Goal: Information Seeking & Learning: Learn about a topic

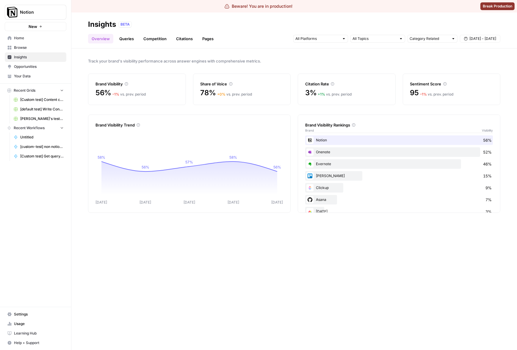
click at [203, 35] on link "Pages" at bounding box center [208, 39] width 18 height 10
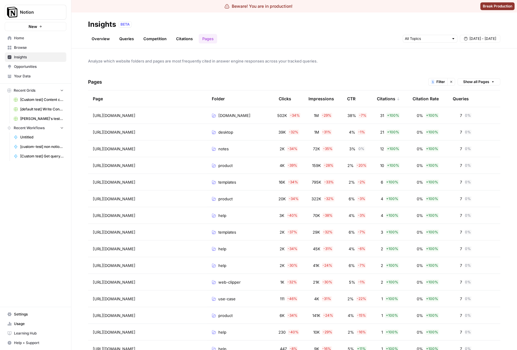
click at [387, 30] on div "Overview Queries Competition Citations Pages Sep 20 - Sep 26" at bounding box center [294, 36] width 412 height 14
click at [351, 100] on div "CTR" at bounding box center [351, 98] width 8 height 16
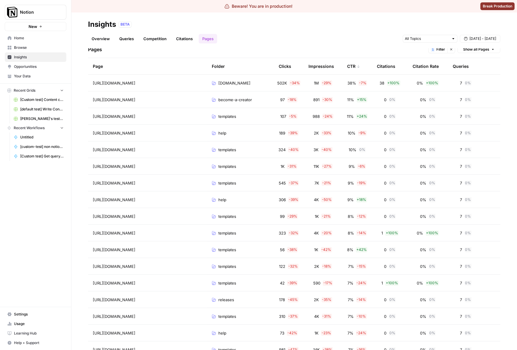
scroll to position [9, 0]
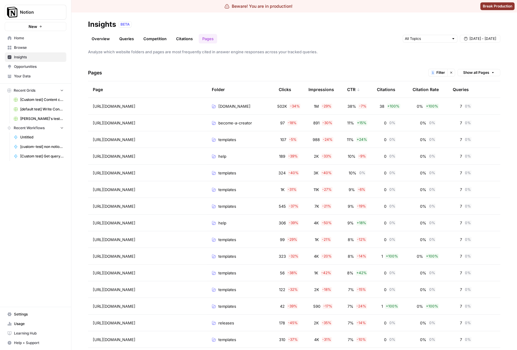
click at [351, 88] on div "CTR" at bounding box center [353, 89] width 13 height 16
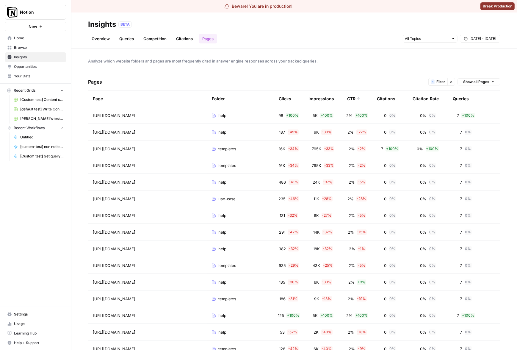
click at [355, 101] on div "CTR" at bounding box center [353, 98] width 13 height 16
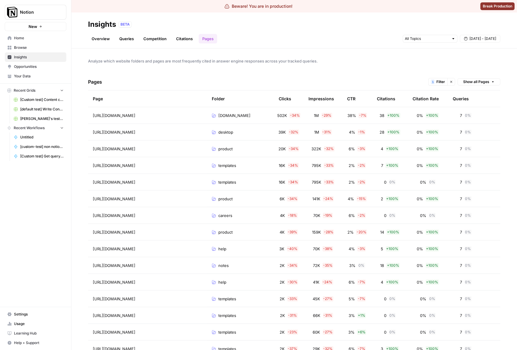
click at [359, 75] on div "Pages 1 Filter Clear filters Show all Pages" at bounding box center [294, 81] width 412 height 17
click at [349, 64] on div "Analyze which website folders and pages are most frequently cited in answer eng…" at bounding box center [294, 199] width 446 height 301
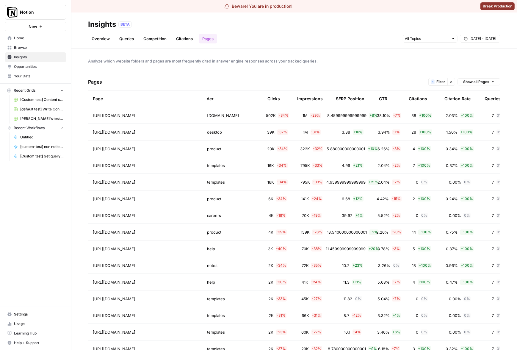
scroll to position [0, 30]
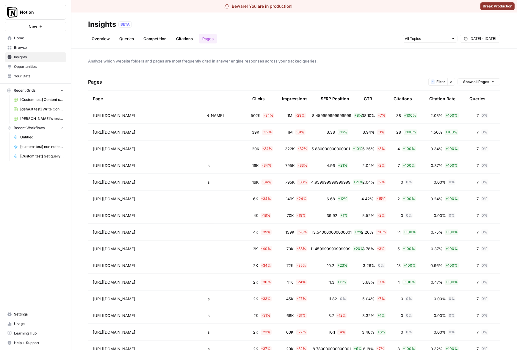
click at [365, 100] on div "CTR" at bounding box center [368, 98] width 8 height 16
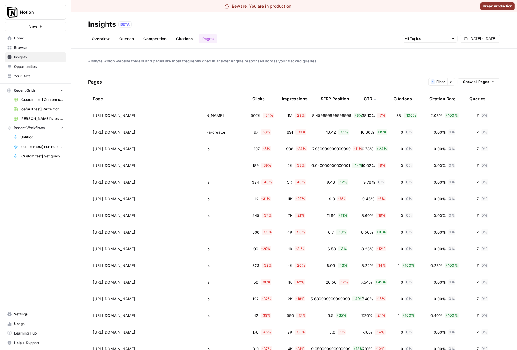
click at [365, 100] on div "CTR" at bounding box center [370, 98] width 13 height 16
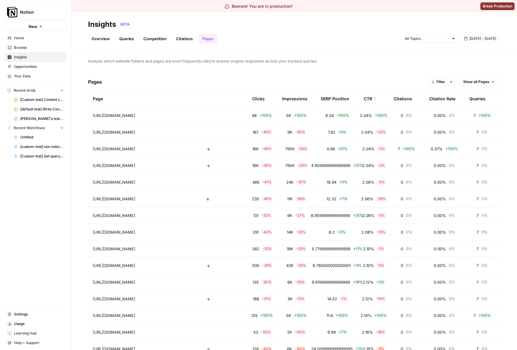
click at [365, 100] on div "CTR" at bounding box center [370, 98] width 13 height 16
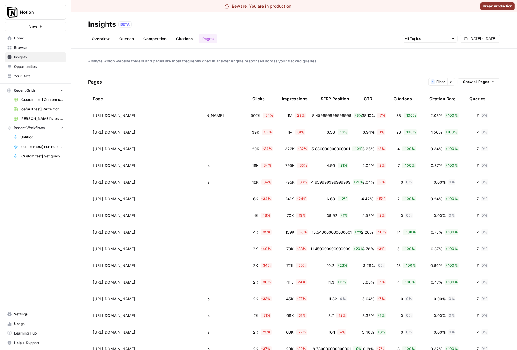
click at [372, 70] on div "Analyze which website folders and pages are most frequently cited in answer eng…" at bounding box center [294, 199] width 446 height 301
click at [401, 98] on div "Citations" at bounding box center [403, 98] width 18 height 16
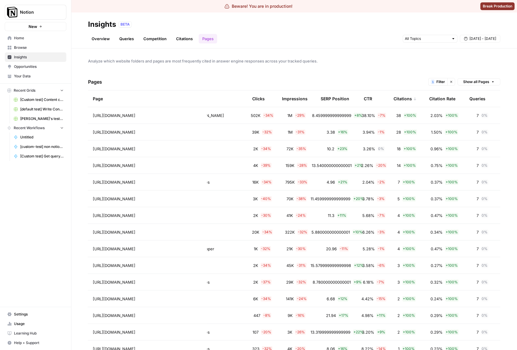
click at [401, 98] on div "Citations" at bounding box center [405, 98] width 23 height 16
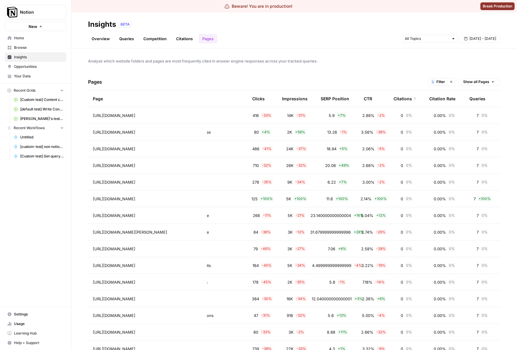
click at [401, 98] on div "Citations" at bounding box center [405, 98] width 23 height 16
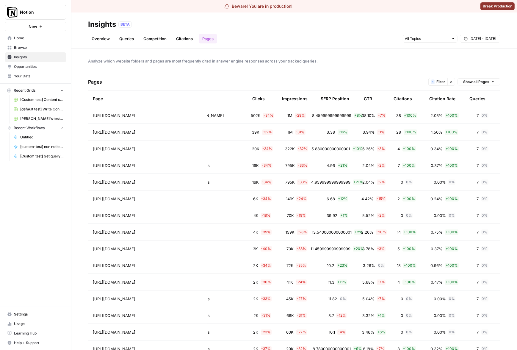
click at [401, 98] on div "Citations" at bounding box center [403, 98] width 18 height 16
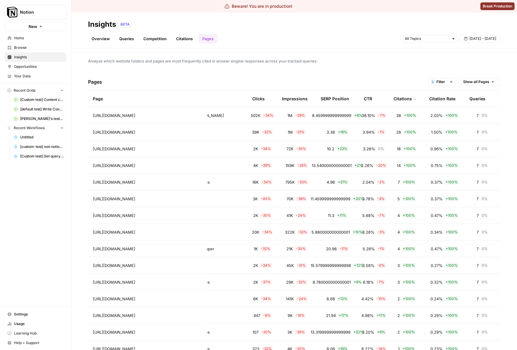
click at [401, 98] on div "Citations" at bounding box center [405, 98] width 23 height 16
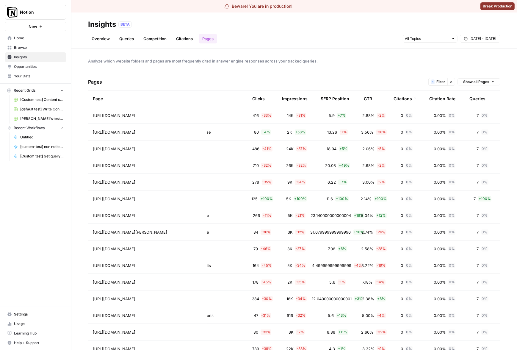
click at [401, 98] on div "Citations" at bounding box center [405, 98] width 23 height 16
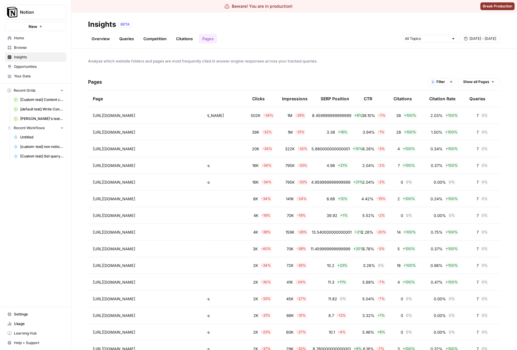
click at [400, 79] on div "Pages 1 Filter Clear filters Show all Pages" at bounding box center [294, 81] width 412 height 17
click at [440, 99] on div "Citation Rate" at bounding box center [442, 98] width 26 height 16
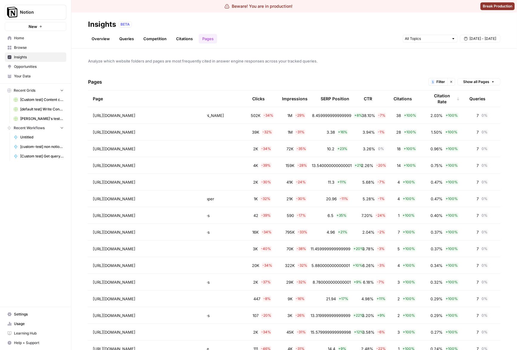
click at [440, 99] on div "Citation Rate" at bounding box center [444, 98] width 31 height 16
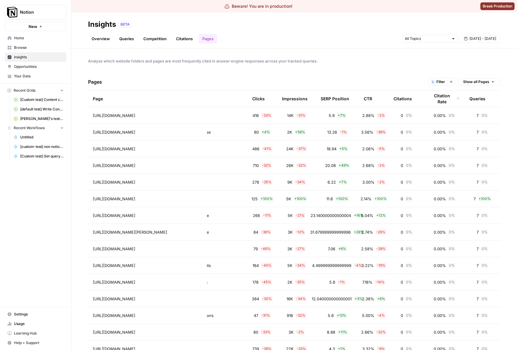
click at [438, 100] on div "Citation Rate" at bounding box center [444, 98] width 31 height 16
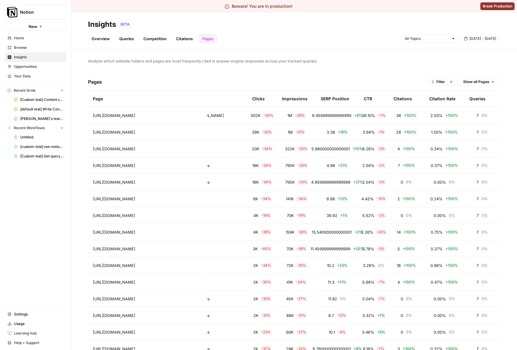
click at [387, 76] on div "Pages 1 Filter Clear filters Show all Pages" at bounding box center [294, 81] width 412 height 17
click at [365, 98] on div "CTR" at bounding box center [368, 98] width 8 height 16
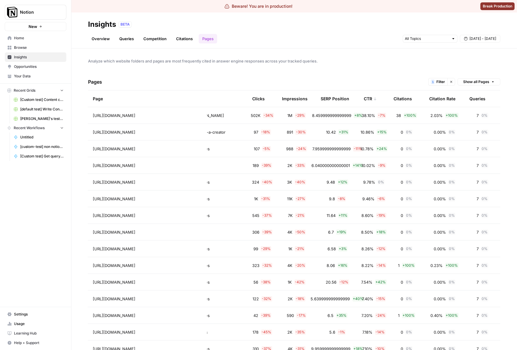
click at [365, 98] on div "CTR" at bounding box center [370, 98] width 13 height 16
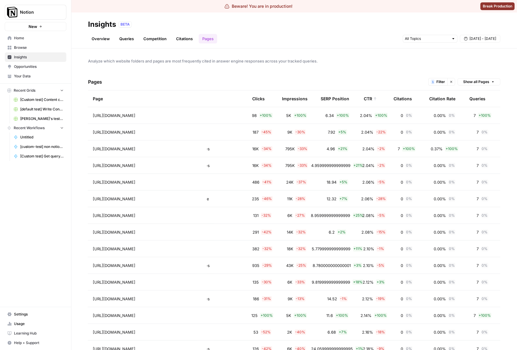
click at [365, 98] on div "CTR" at bounding box center [370, 98] width 13 height 16
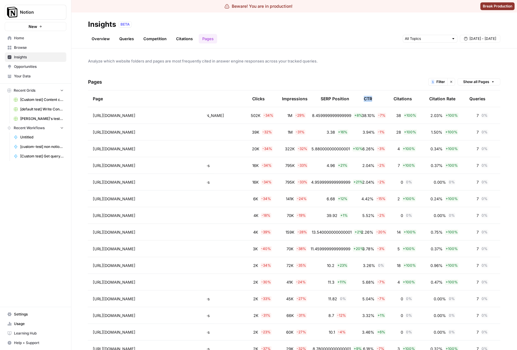
click at [365, 98] on div "CTR" at bounding box center [368, 98] width 8 height 16
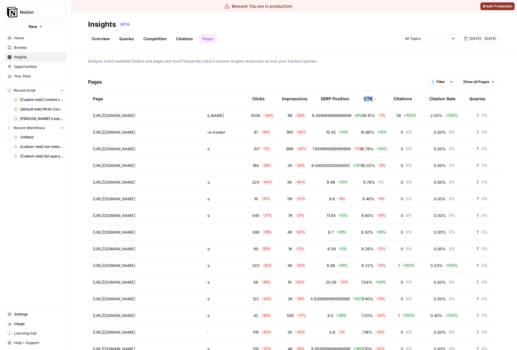
click at [365, 98] on div "CTR" at bounding box center [370, 98] width 13 height 16
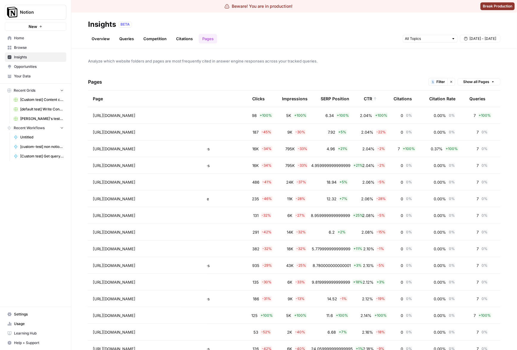
click at [365, 79] on div "Pages 1 Filter Clear filters Show all Pages" at bounding box center [294, 81] width 412 height 17
click at [338, 93] on div "SERP Position" at bounding box center [335, 98] width 29 height 16
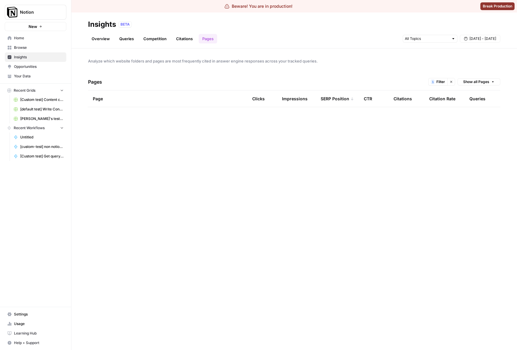
click at [337, 94] on div "SERP Position" at bounding box center [337, 98] width 33 height 16
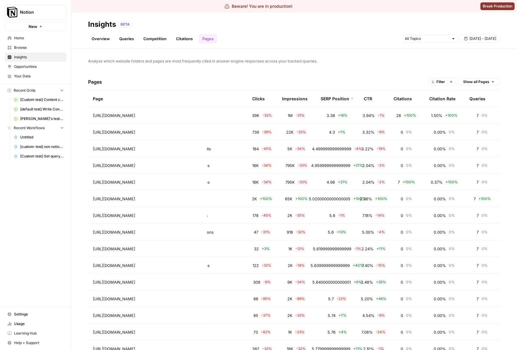
click at [336, 97] on div "SERP Position" at bounding box center [337, 98] width 33 height 16
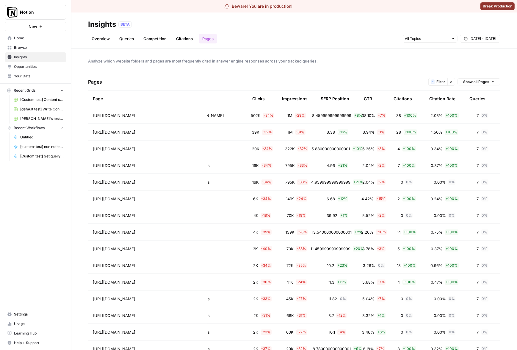
click at [394, 98] on div "Citations" at bounding box center [403, 98] width 18 height 16
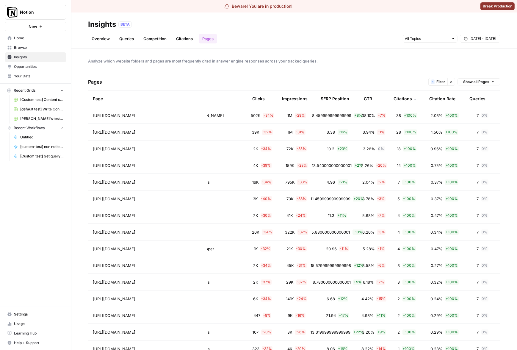
click at [395, 97] on div "Citations" at bounding box center [405, 98] width 23 height 16
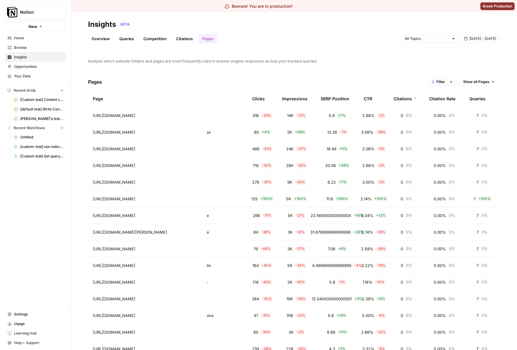
click at [395, 97] on div "Citations" at bounding box center [405, 98] width 23 height 16
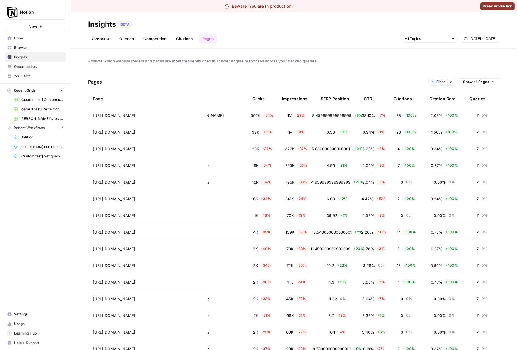
click at [392, 75] on div "Pages 1 Filter Clear filters Show all Pages" at bounding box center [294, 81] width 412 height 17
click at [381, 43] on header "Insights BETA Overview Queries Competition Citations Pages Sep 20 - Sep 26" at bounding box center [294, 30] width 446 height 36
click at [450, 81] on icon "button" at bounding box center [452, 82] width 4 height 4
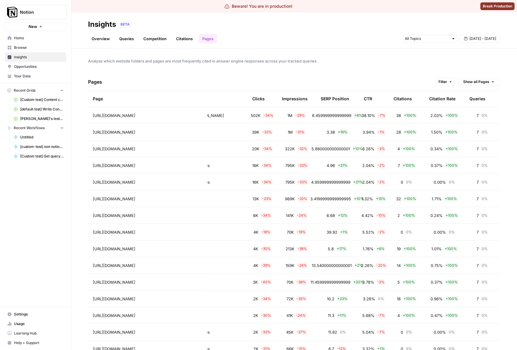
click at [432, 68] on div "Analyze which website folders and pages are most frequently cited in answer eng…" at bounding box center [294, 199] width 446 height 301
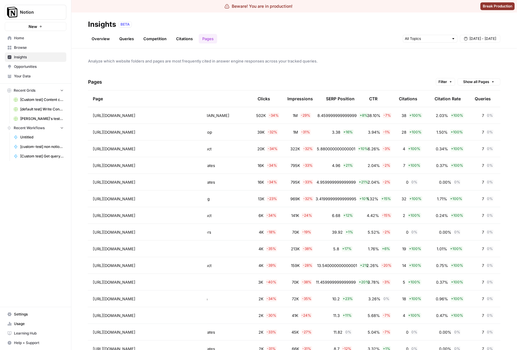
scroll to position [0, 30]
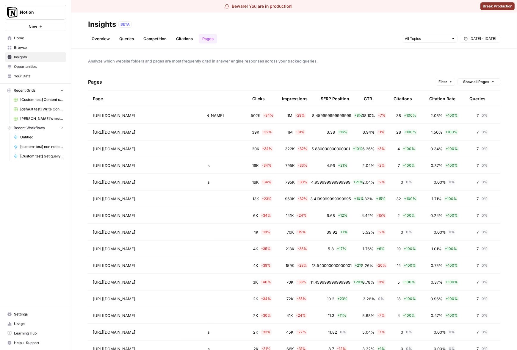
click at [398, 102] on div "Citations" at bounding box center [403, 98] width 18 height 16
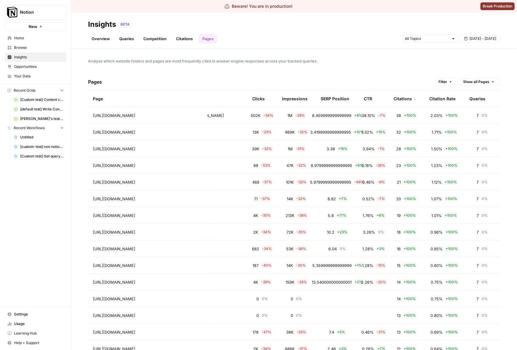
click at [398, 100] on div "Citations" at bounding box center [405, 98] width 23 height 16
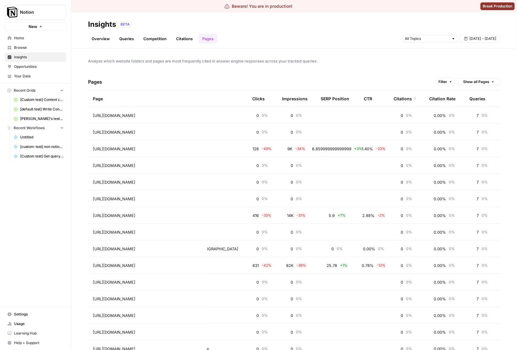
click at [398, 100] on div "Citations" at bounding box center [405, 98] width 23 height 16
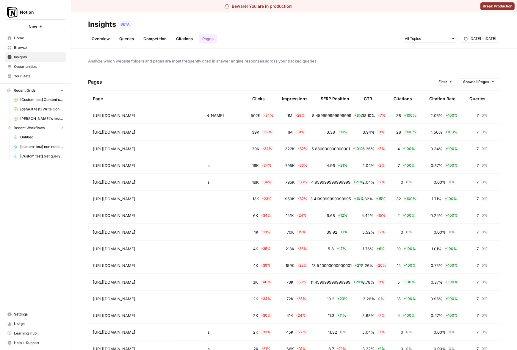
click at [398, 100] on div "Citations" at bounding box center [403, 98] width 18 height 16
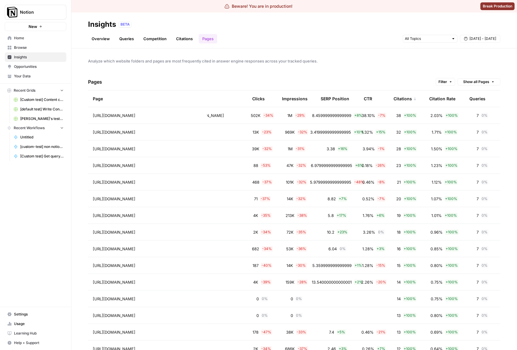
click at [398, 100] on div "Citations" at bounding box center [405, 98] width 23 height 16
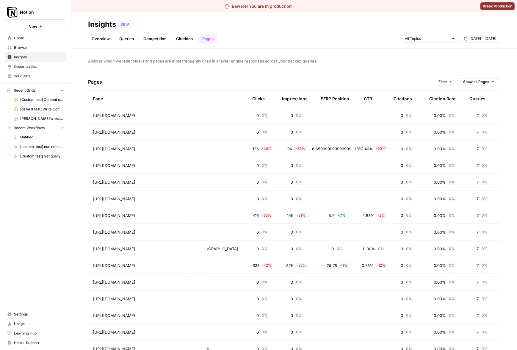
click at [401, 101] on div "Citations" at bounding box center [405, 98] width 23 height 16
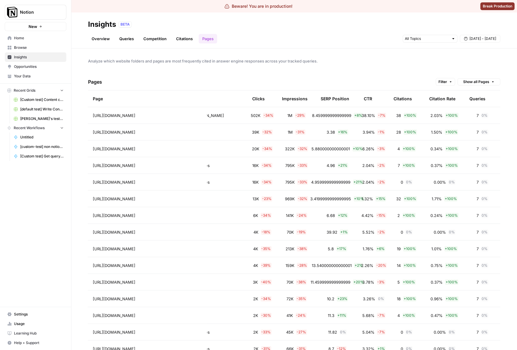
click at [401, 101] on div "Citations" at bounding box center [403, 98] width 18 height 16
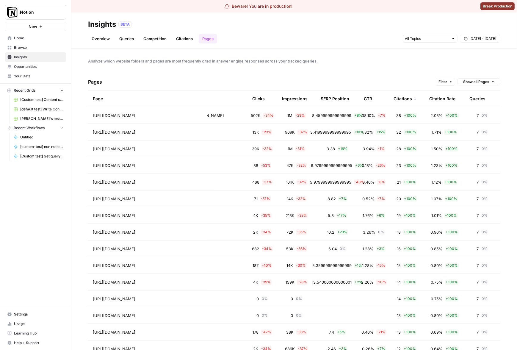
click at [401, 101] on div "Citations" at bounding box center [405, 98] width 23 height 16
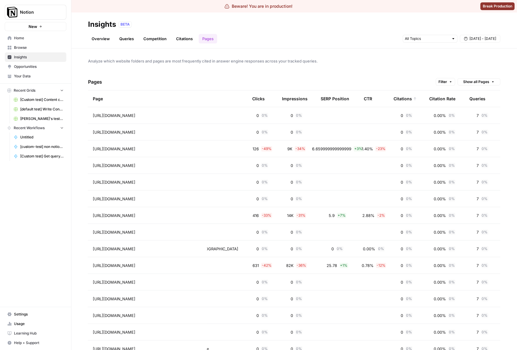
click at [363, 51] on div "Analyze which website folders and pages are most frequently cited in answer eng…" at bounding box center [294, 199] width 446 height 301
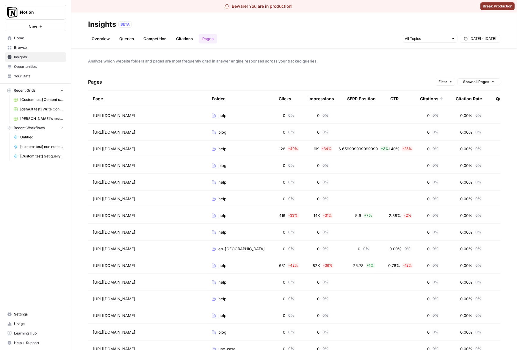
click at [372, 72] on div "Analyze which website folders and pages are most frequently cited in answer eng…" at bounding box center [294, 199] width 446 height 301
click at [395, 76] on div "Pages Filter Show all Pages" at bounding box center [294, 81] width 412 height 17
click at [397, 99] on div "CTR" at bounding box center [394, 98] width 8 height 16
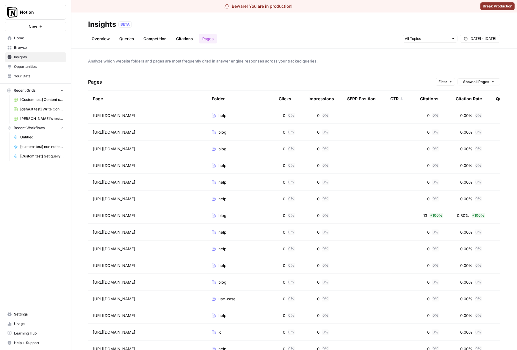
click at [400, 75] on div "Pages Filter Show all Pages" at bounding box center [294, 81] width 412 height 17
click at [397, 95] on div "CTR" at bounding box center [396, 98] width 13 height 16
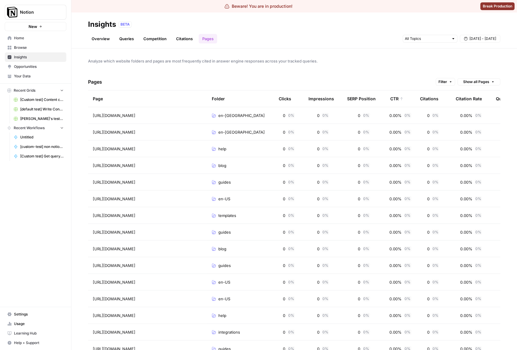
click at [402, 82] on div "Pages Filter Show all Pages" at bounding box center [294, 81] width 412 height 17
click at [396, 96] on div "CTR" at bounding box center [396, 98] width 13 height 16
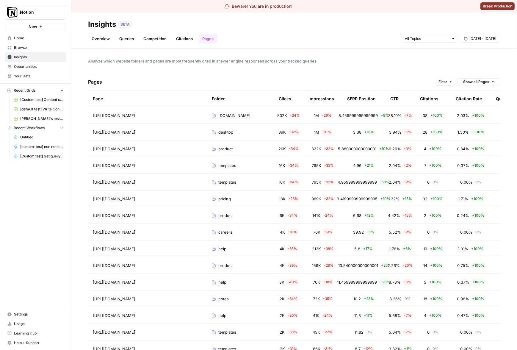
click at [398, 77] on div "Pages Filter Show all Pages" at bounding box center [294, 81] width 412 height 17
click at [396, 100] on div "CTR" at bounding box center [394, 98] width 8 height 16
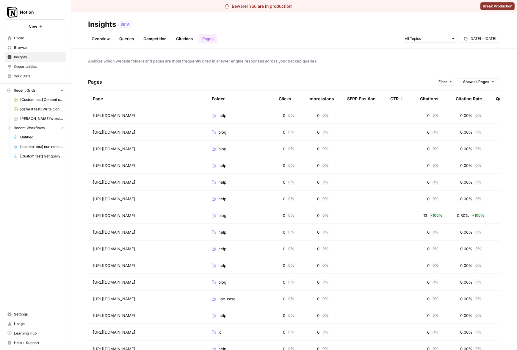
click at [397, 100] on div "CTR" at bounding box center [396, 98] width 13 height 16
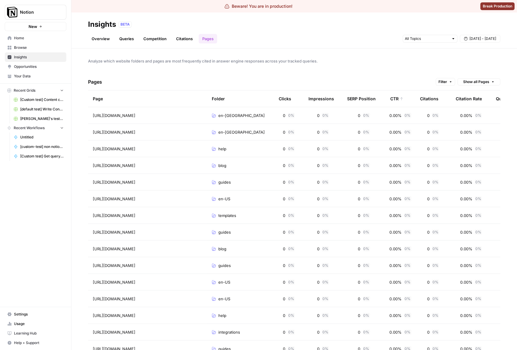
click at [397, 99] on div "CTR" at bounding box center [396, 98] width 13 height 16
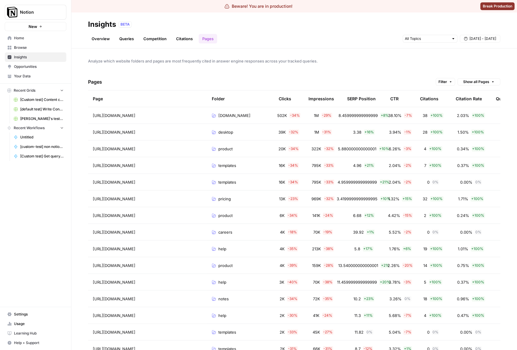
click at [397, 99] on div "CTR" at bounding box center [394, 98] width 8 height 16
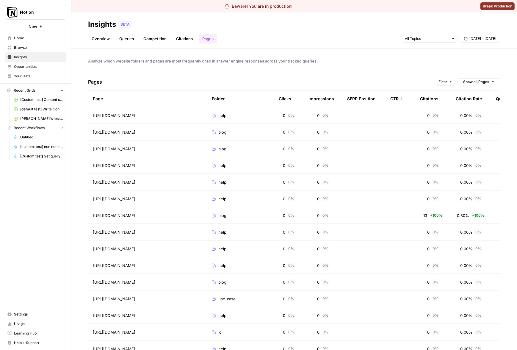
click at [401, 74] on div "Pages Filter Show all Pages" at bounding box center [294, 81] width 412 height 17
click at [397, 97] on div "CTR" at bounding box center [396, 98] width 13 height 16
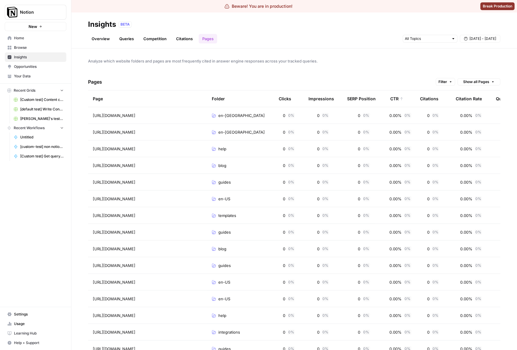
click at [386, 68] on div "Analyze which website folders and pages are most frequently cited in answer eng…" at bounding box center [294, 199] width 446 height 301
click at [342, 65] on div "Analyze which website folders and pages are most frequently cited in answer eng…" at bounding box center [294, 199] width 446 height 301
click at [382, 74] on div "Pages Filter Show all Pages" at bounding box center [294, 81] width 412 height 17
click at [401, 98] on icon at bounding box center [402, 99] width 4 height 4
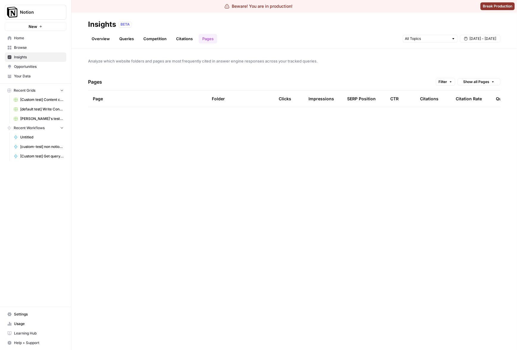
click at [402, 62] on span "Analyze which website folders and pages are most frequently cited in answer eng…" at bounding box center [294, 61] width 412 height 6
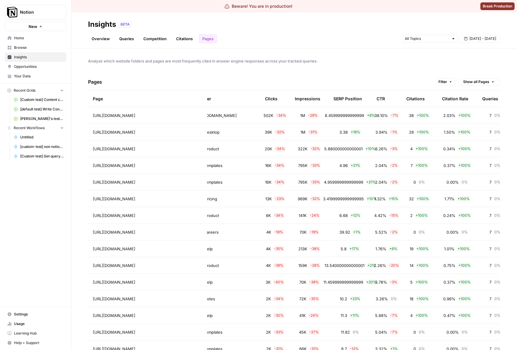
scroll to position [0, 30]
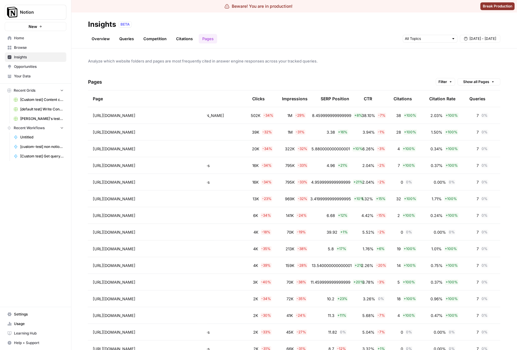
click at [364, 98] on div "CTR" at bounding box center [368, 98] width 8 height 16
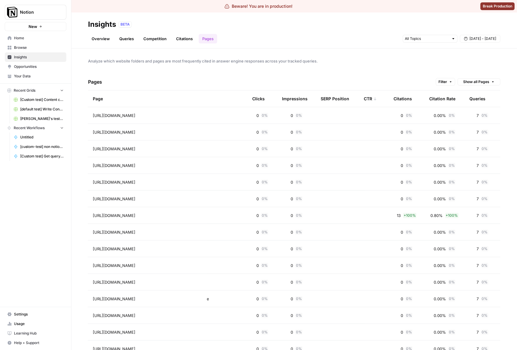
click at [398, 71] on div "Analyze which website folders and pages are most frequently cited in answer eng…" at bounding box center [294, 199] width 446 height 301
click at [367, 101] on div "CTR" at bounding box center [370, 98] width 13 height 16
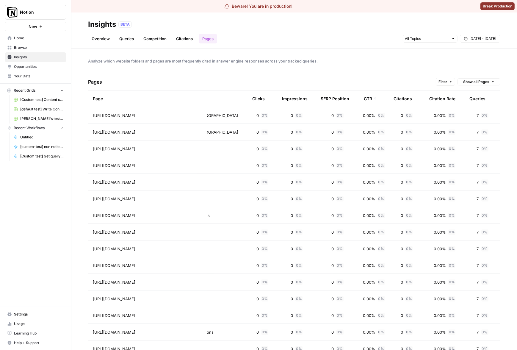
click at [367, 100] on div "CTR" at bounding box center [370, 98] width 13 height 16
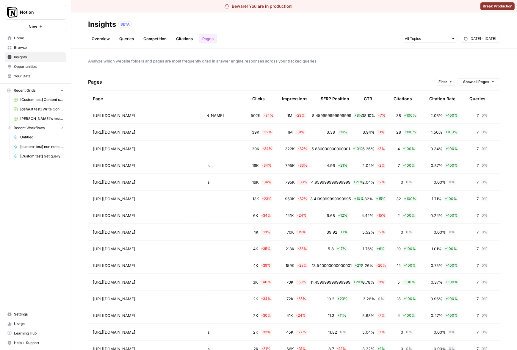
click at [368, 100] on div "CTR" at bounding box center [368, 98] width 8 height 16
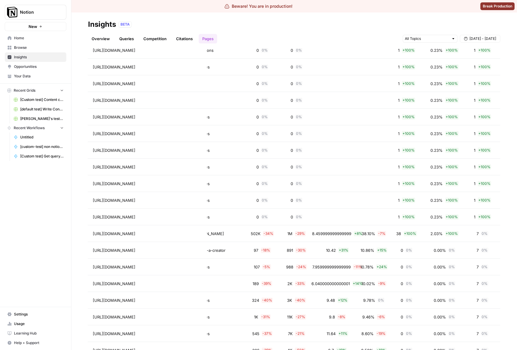
scroll to position [17154, 0]
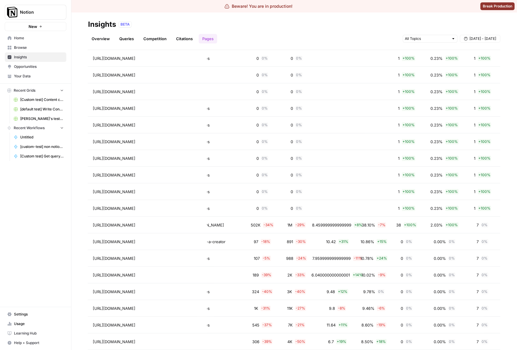
click at [36, 207] on div "Notion New Home Browse Insights Opportunities Your Data Recent Grids [Custom te…" at bounding box center [35, 175] width 71 height 350
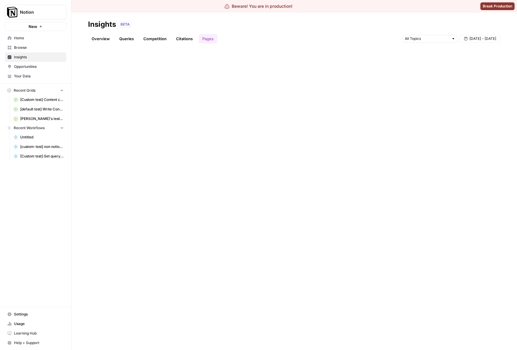
scroll to position [0, 0]
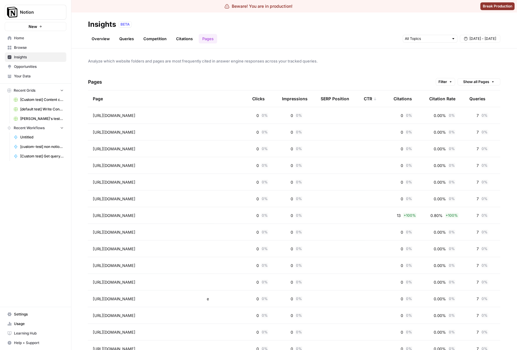
click at [394, 80] on div "Pages Filter Show all Pages" at bounding box center [294, 81] width 412 height 17
click at [365, 101] on div "CTR" at bounding box center [370, 98] width 13 height 16
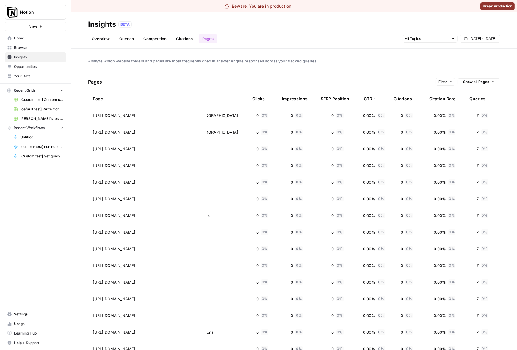
click at [369, 76] on div "Pages Filter Show all Pages" at bounding box center [294, 81] width 412 height 17
click at [370, 96] on div "CTR" at bounding box center [370, 98] width 13 height 16
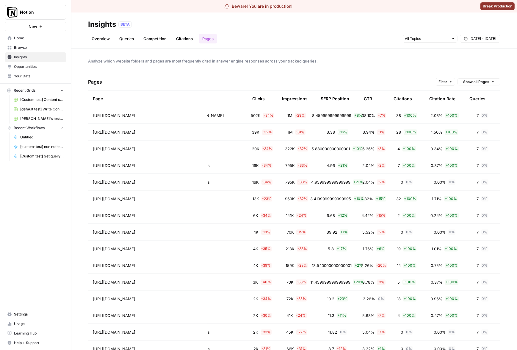
click at [374, 79] on div "Pages Filter Show all Pages" at bounding box center [294, 81] width 412 height 17
click at [446, 71] on div "Analyze which website folders and pages are most frequently cited in answer eng…" at bounding box center [294, 199] width 446 height 301
click at [443, 79] on span "Filter" at bounding box center [443, 81] width 9 height 5
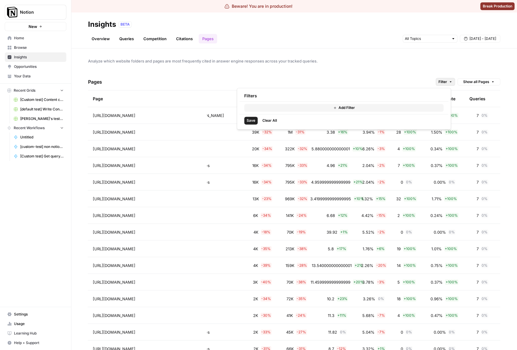
click at [325, 107] on button "Add Filter" at bounding box center [343, 108] width 199 height 8
click at [290, 112] on div at bounding box center [275, 109] width 62 height 10
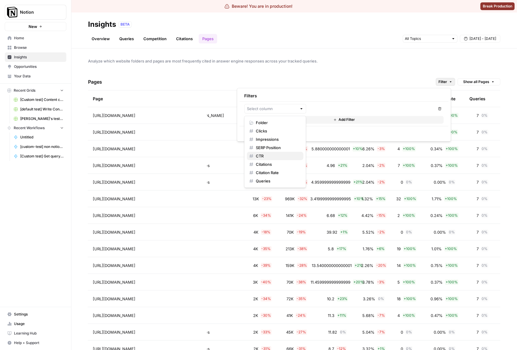
click at [273, 157] on span "CTR" at bounding box center [277, 156] width 43 height 6
type input "CTR"
click at [348, 109] on input "number" at bounding box center [339, 109] width 57 height 6
type input "1"
click at [332, 107] on input "1" at bounding box center [339, 109] width 57 height 6
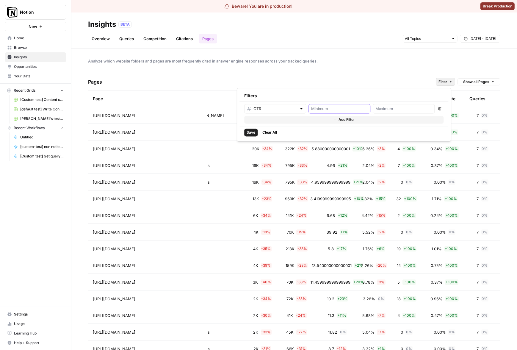
type input "0"
type input "1"
type input "0"
type input "1"
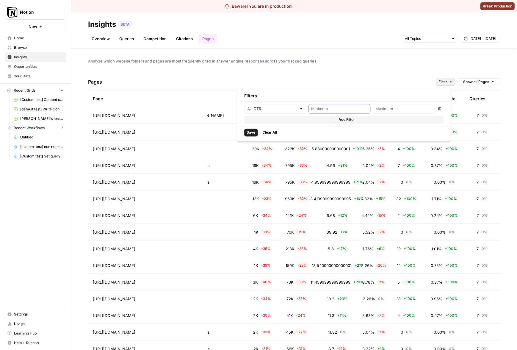
type input "0"
type input "1"
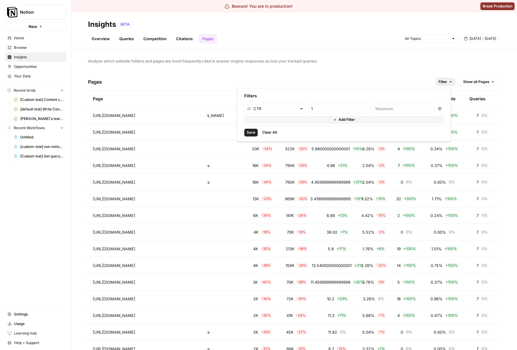
click at [254, 130] on span "Save" at bounding box center [251, 132] width 9 height 5
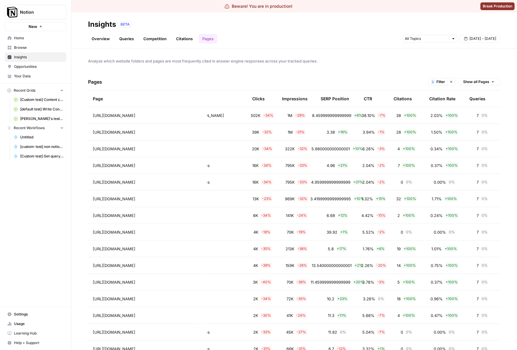
click at [370, 73] on div "Pages 1 Filter Clear filters Show all Pages" at bounding box center [294, 81] width 412 height 17
click at [364, 100] on div "CTR" at bounding box center [368, 98] width 8 height 16
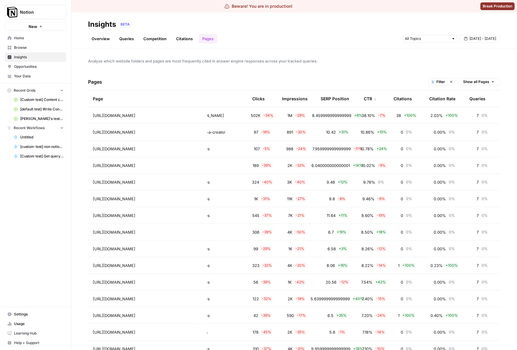
click at [367, 99] on div "CTR" at bounding box center [370, 98] width 13 height 16
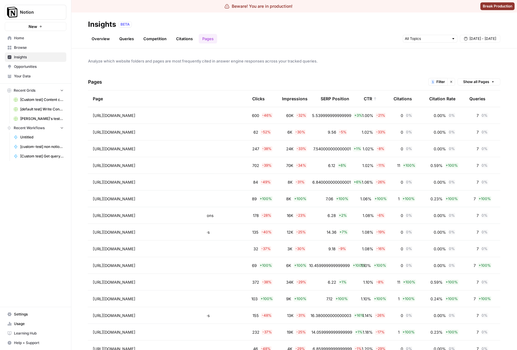
scroll to position [3, 0]
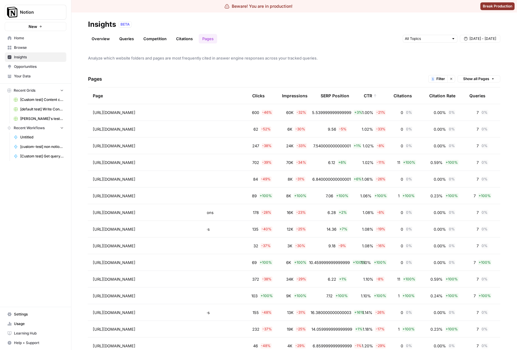
click at [449, 79] on button "Clear filters" at bounding box center [452, 79] width 8 height 8
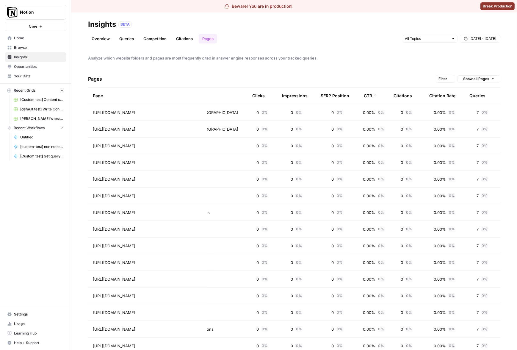
click at [440, 58] on span "Analyze which website folders and pages are most frequently cited in answer eng…" at bounding box center [294, 58] width 412 height 6
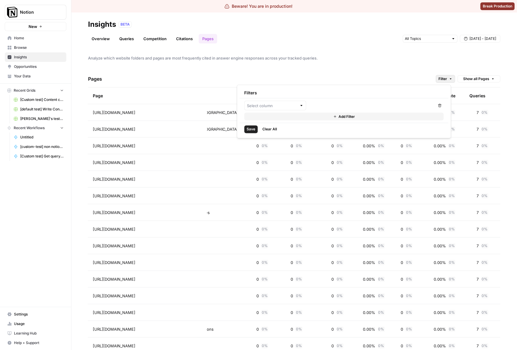
click at [441, 82] on button "Filter" at bounding box center [445, 79] width 19 height 8
click at [284, 104] on input "text" at bounding box center [272, 106] width 50 height 6
click at [266, 154] on span "CTR" at bounding box center [277, 153] width 43 height 6
type input "CTR"
click at [323, 104] on input "number" at bounding box center [339, 106] width 57 height 6
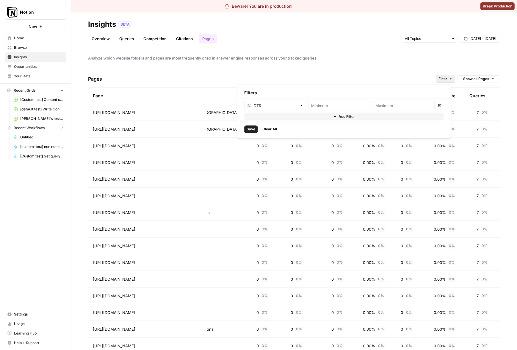
click at [390, 95] on div "Filters" at bounding box center [344, 92] width 209 height 11
click at [366, 104] on input "number" at bounding box center [339, 106] width 57 height 6
click at [367, 71] on div "Pages Filter Show all Pages" at bounding box center [294, 79] width 412 height 17
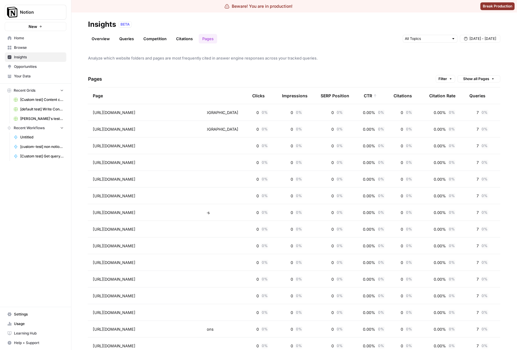
click at [381, 68] on div "Analyze which website folders and pages are most frequently cited in answer eng…" at bounding box center [294, 199] width 446 height 301
drag, startPoint x: 355, startPoint y: 60, endPoint x: 440, endPoint y: 92, distance: 89.8
click at [356, 60] on span "Analyze which website folders and pages are most frequently cited in answer eng…" at bounding box center [294, 58] width 412 height 6
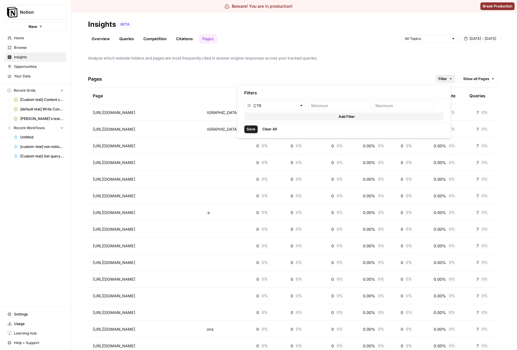
click at [449, 78] on button "Filter" at bounding box center [445, 79] width 19 height 8
click at [295, 103] on input "text" at bounding box center [275, 106] width 43 height 6
click at [275, 151] on span "CTR" at bounding box center [274, 153] width 37 height 6
type input "CTR"
click at [328, 103] on input "number" at bounding box center [339, 106] width 57 height 6
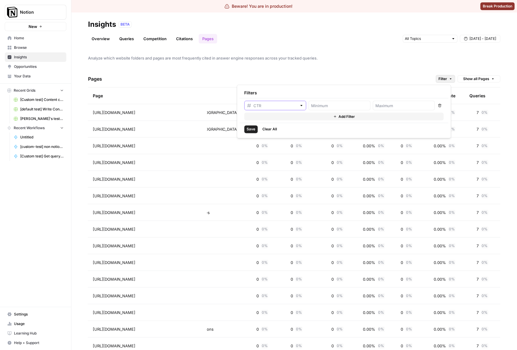
click at [282, 107] on input "text" at bounding box center [275, 106] width 43 height 6
click at [281, 131] on button "Clicks" at bounding box center [275, 127] width 57 height 8
type input "Clicks"
click at [283, 105] on input "text" at bounding box center [275, 106] width 43 height 6
click at [275, 121] on span "Folder" at bounding box center [277, 119] width 43 height 6
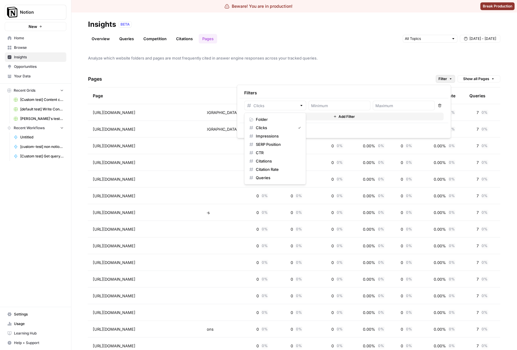
type input "Folder"
click at [312, 94] on div "Filters" at bounding box center [344, 92] width 209 height 11
click at [386, 103] on input "text" at bounding box center [368, 106] width 114 height 6
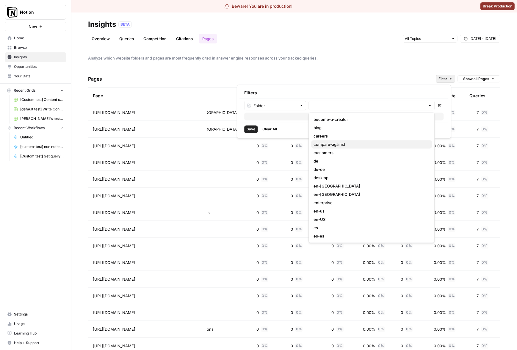
click at [348, 144] on span "compare-against" at bounding box center [371, 144] width 114 height 6
type input "compare-against"
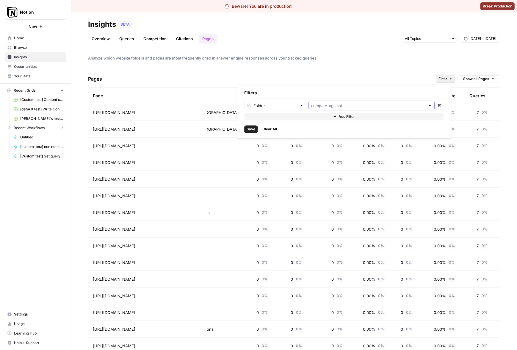
click at [349, 107] on input "text" at bounding box center [368, 106] width 114 height 6
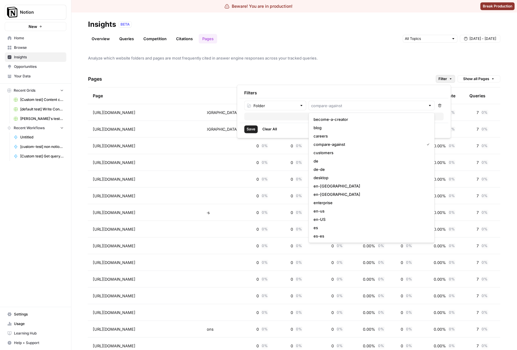
click at [346, 101] on div at bounding box center [372, 106] width 126 height 10
type input "compare-against"
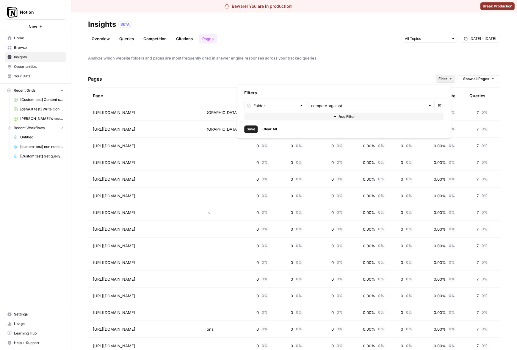
click at [413, 94] on div "Filters" at bounding box center [344, 92] width 209 height 11
click at [350, 90] on div "Filters" at bounding box center [344, 92] width 209 height 11
click at [442, 105] on button "Remove" at bounding box center [440, 106] width 8 height 10
click at [290, 107] on input "text" at bounding box center [272, 106] width 50 height 6
click at [280, 118] on span "Folder" at bounding box center [277, 119] width 43 height 6
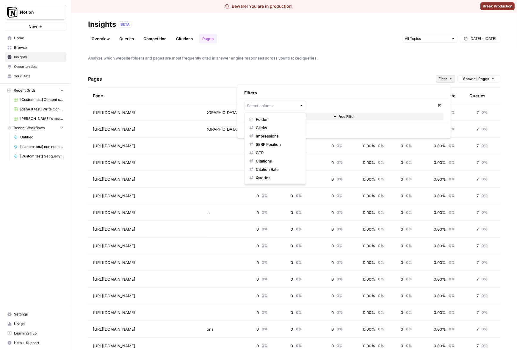
type input "Folder"
click at [336, 104] on input "text" at bounding box center [368, 106] width 114 height 6
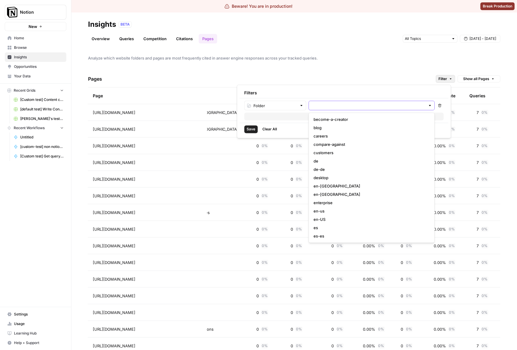
click at [340, 104] on input "text" at bounding box center [368, 106] width 114 height 6
click at [286, 50] on div "Analyze which website folders and pages are most frequently cited in answer eng…" at bounding box center [294, 199] width 446 height 301
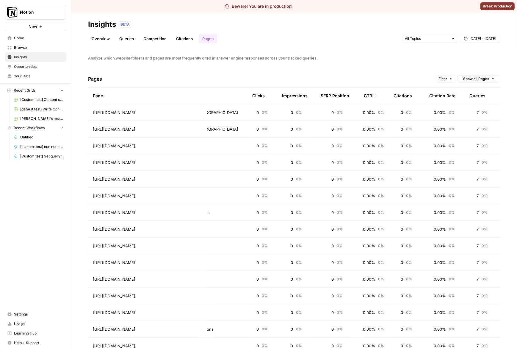
click at [436, 79] on button "Filter" at bounding box center [445, 79] width 19 height 8
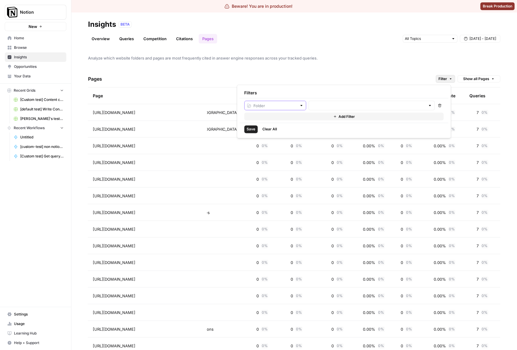
click at [293, 103] on input "text" at bounding box center [275, 106] width 43 height 6
click at [279, 120] on span "Folder" at bounding box center [274, 119] width 37 height 6
type input "Folder"
click at [356, 108] on div at bounding box center [372, 106] width 126 height 10
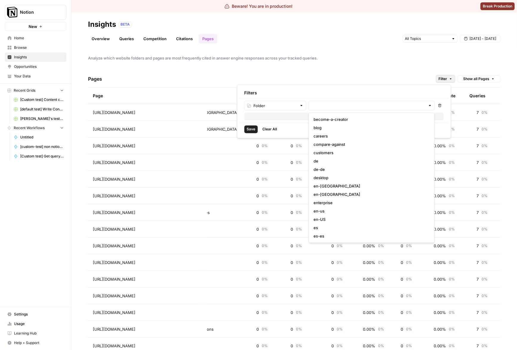
scroll to position [292, 0]
click at [234, 62] on div "Analyze which website folders and pages are most frequently cited in answer eng…" at bounding box center [294, 199] width 446 height 301
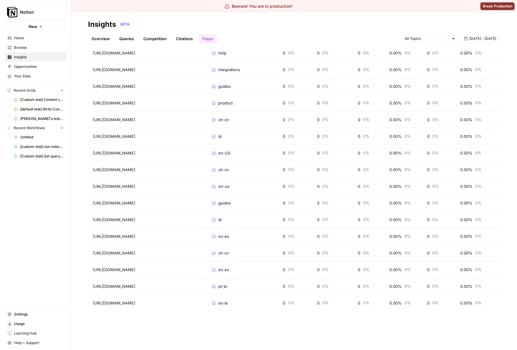
scroll to position [0, 0]
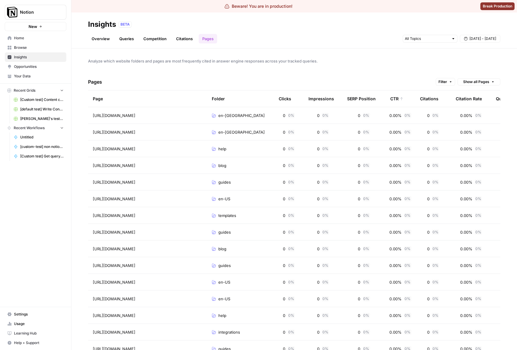
click at [254, 72] on div "Analyze which website folders and pages are most frequently cited in answer eng…" at bounding box center [294, 199] width 446 height 301
